Goal: Information Seeking & Learning: Learn about a topic

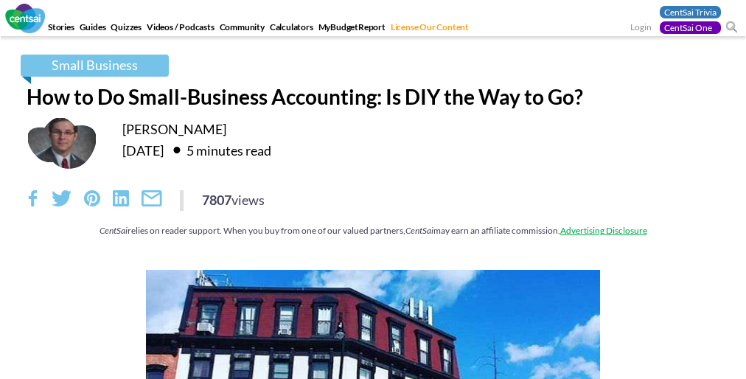
click at [373, 208] on div "7807 views" at bounding box center [373, 200] width 693 height 21
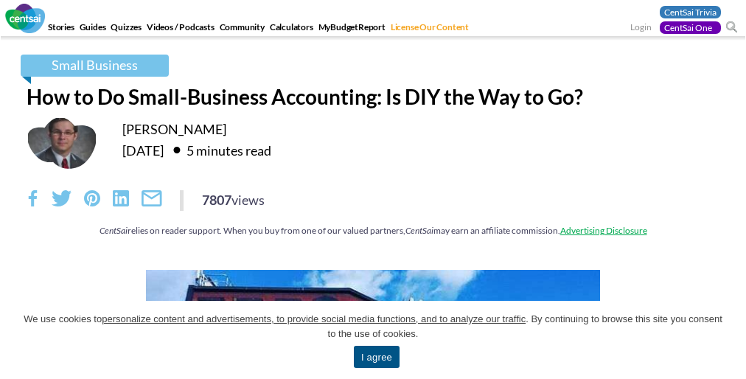
click at [373, 208] on div "7807 views" at bounding box center [373, 200] width 693 height 21
click at [373, 340] on span "We use cookies to personalize content and advertisements, to provide social med…" at bounding box center [373, 326] width 702 height 29
click at [373, 189] on div "Small Business How to Do Small-Business Accounting: Is DIY the Way to Go? [PERS…" at bounding box center [372, 153] width 715 height 197
click at [376, 357] on link "I agree" at bounding box center [377, 357] width 46 height 22
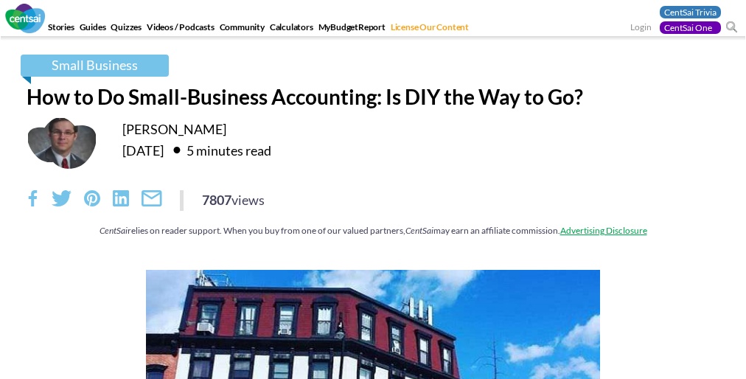
click at [373, 208] on div "7807 views" at bounding box center [373, 200] width 693 height 21
click at [373, 189] on div "Small Business How to Do Small-Business Accounting: Is DIY the Way to Go? [PERS…" at bounding box center [372, 153] width 715 height 197
